Goal: Information Seeking & Learning: Learn about a topic

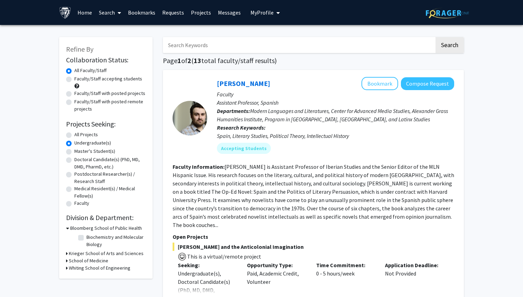
click at [123, 79] on label "Faculty/Staff accepting students" at bounding box center [108, 78] width 68 height 7
click at [79, 79] on input "Faculty/Staff accepting students" at bounding box center [76, 77] width 4 height 4
radio input "true"
click at [91, 260] on h3 "School of Medicine" at bounding box center [88, 260] width 39 height 7
click at [86, 269] on label "(Select All)" at bounding box center [97, 269] width 22 height 7
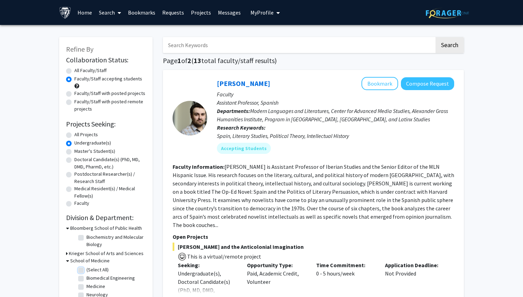
click at [86, 269] on input "(Select All)" at bounding box center [88, 268] width 4 height 4
checkbox input "true"
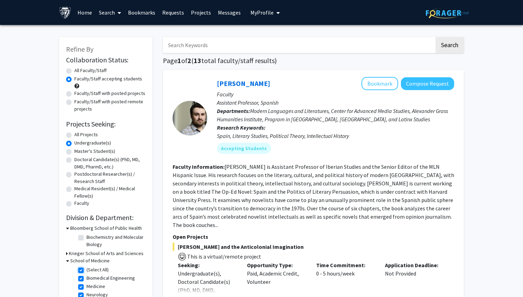
checkbox input "true"
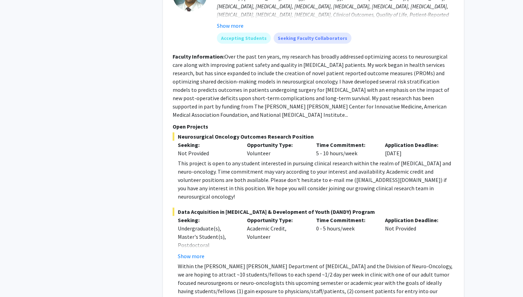
scroll to position [1351, 0]
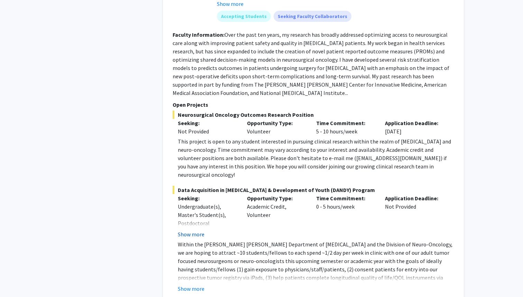
click at [199, 230] on button "Show more" at bounding box center [191, 234] width 27 height 8
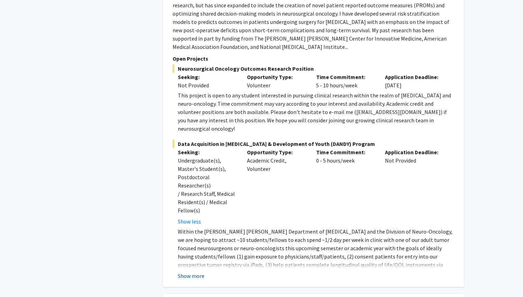
click at [192, 271] on button "Show more" at bounding box center [191, 275] width 27 height 8
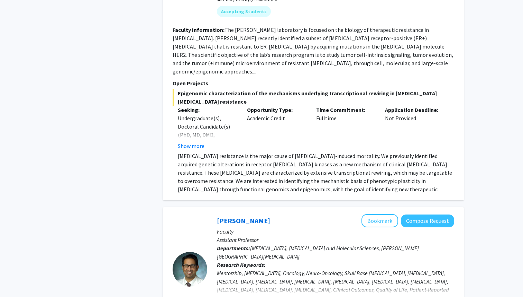
scroll to position [1052, 0]
